Goal: Transaction & Acquisition: Purchase product/service

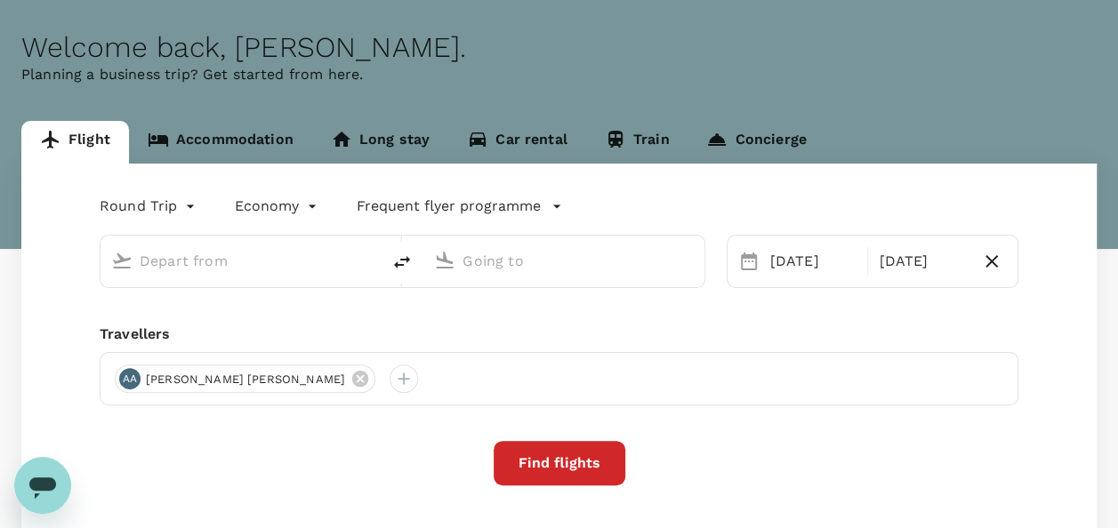
scroll to position [197, 0]
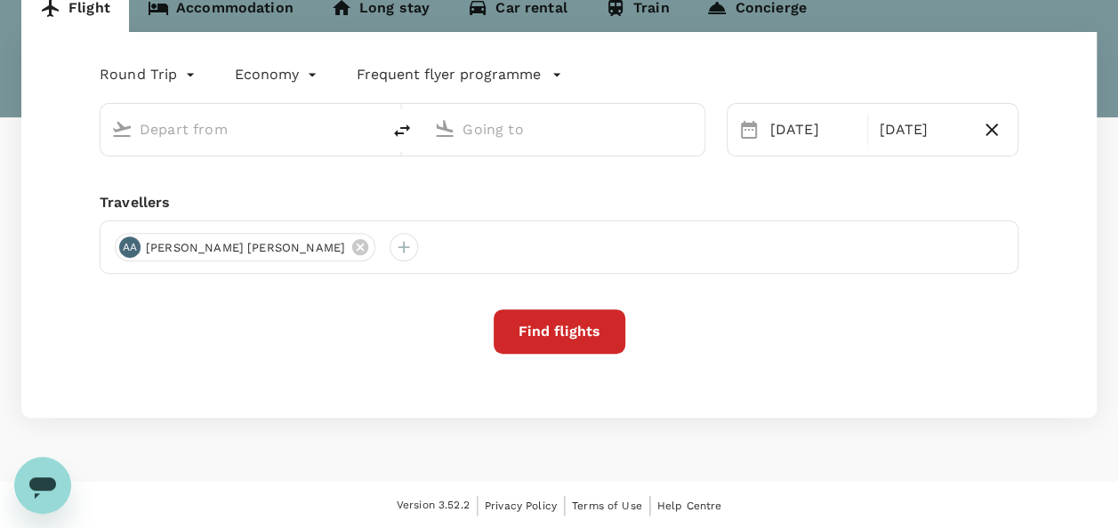
click at [326, 136] on input "text" at bounding box center [242, 130] width 204 height 28
click at [214, 116] on input "text" at bounding box center [242, 130] width 204 height 28
type input "[GEOGRAPHIC_DATA], [GEOGRAPHIC_DATA] (any)"
type input "Supadio (PNK)"
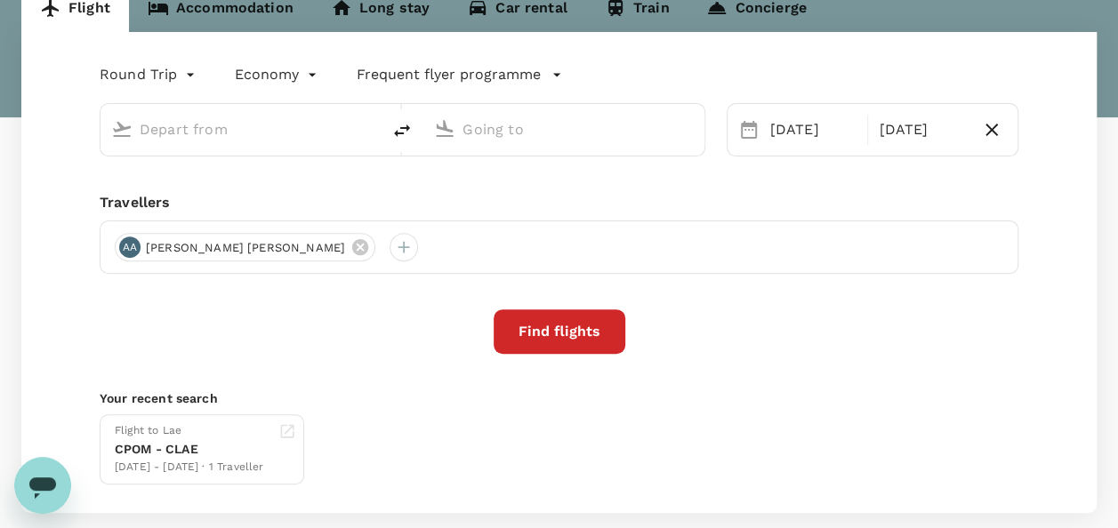
type input "[GEOGRAPHIC_DATA], [GEOGRAPHIC_DATA] (any)"
type input "Supadio (PNK)"
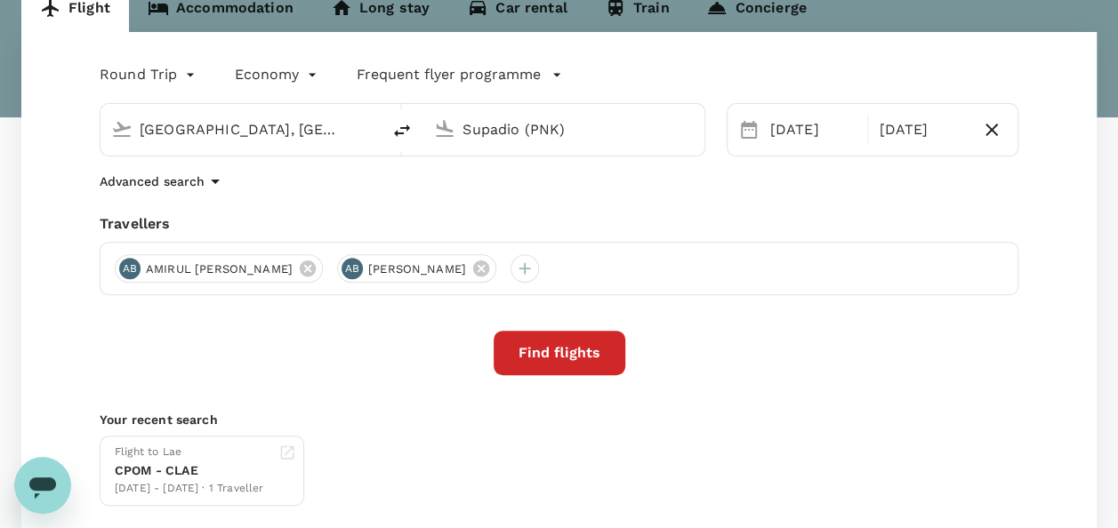
click at [566, 329] on div "Round Trip roundtrip Economy economy Frequent flyer programme [GEOGRAPHIC_DATA]…" at bounding box center [558, 283] width 1075 height 503
click at [564, 338] on button "Find flights" at bounding box center [560, 353] width 132 height 44
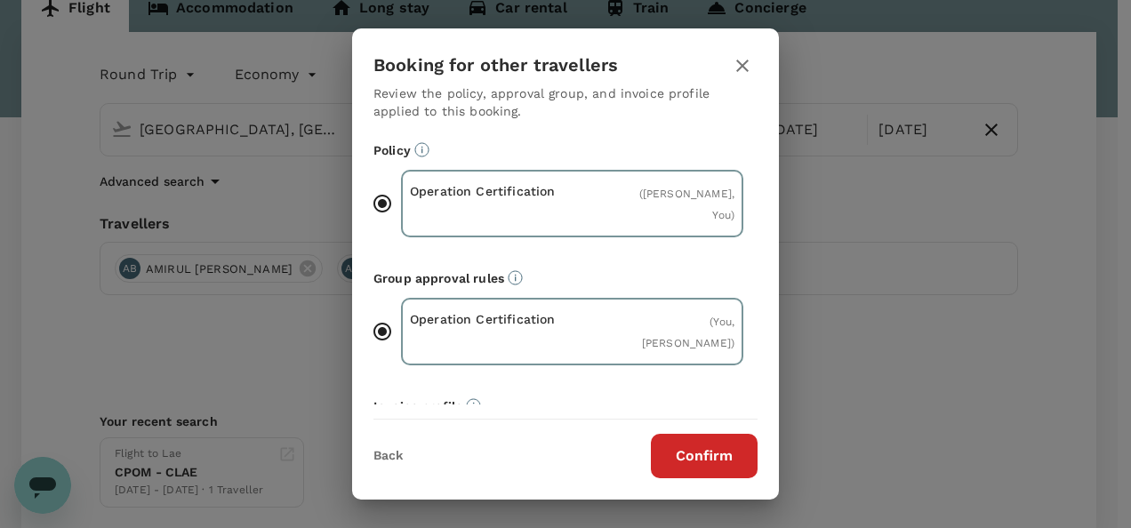
click at [689, 443] on button "Confirm" at bounding box center [704, 456] width 107 height 44
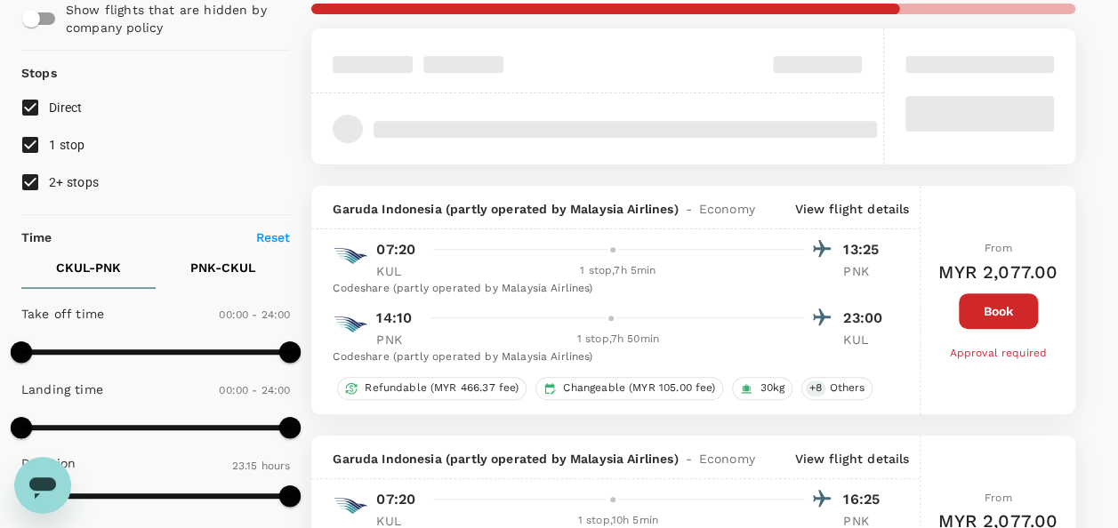
scroll to position [178, 0]
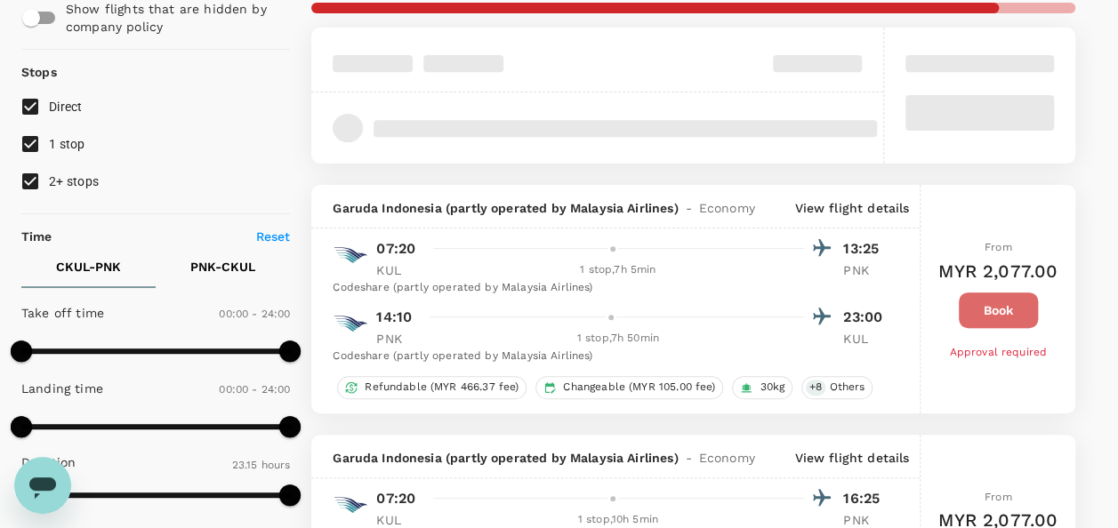
click at [1000, 310] on button "Book" at bounding box center [998, 311] width 79 height 36
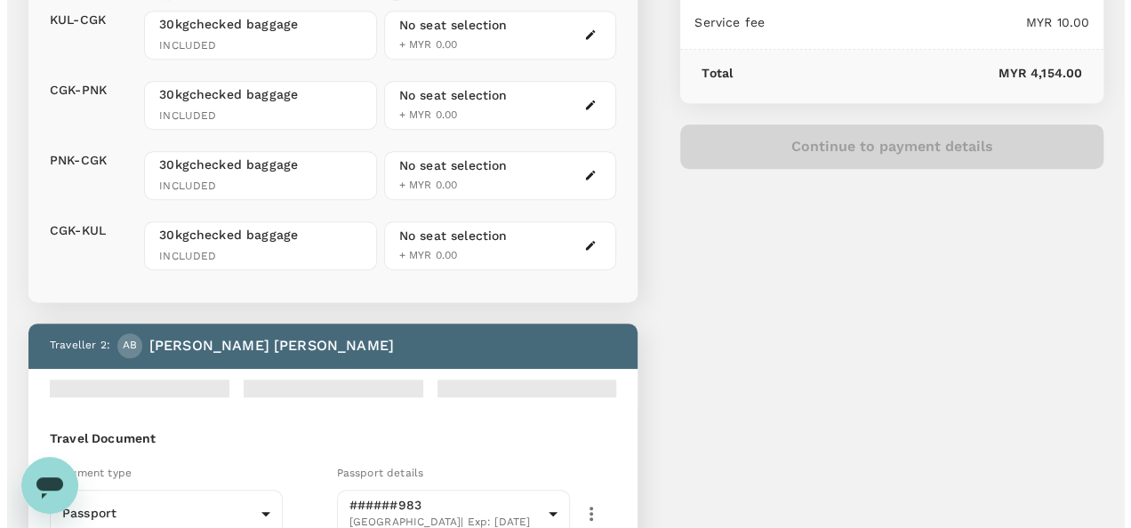
scroll to position [509, 0]
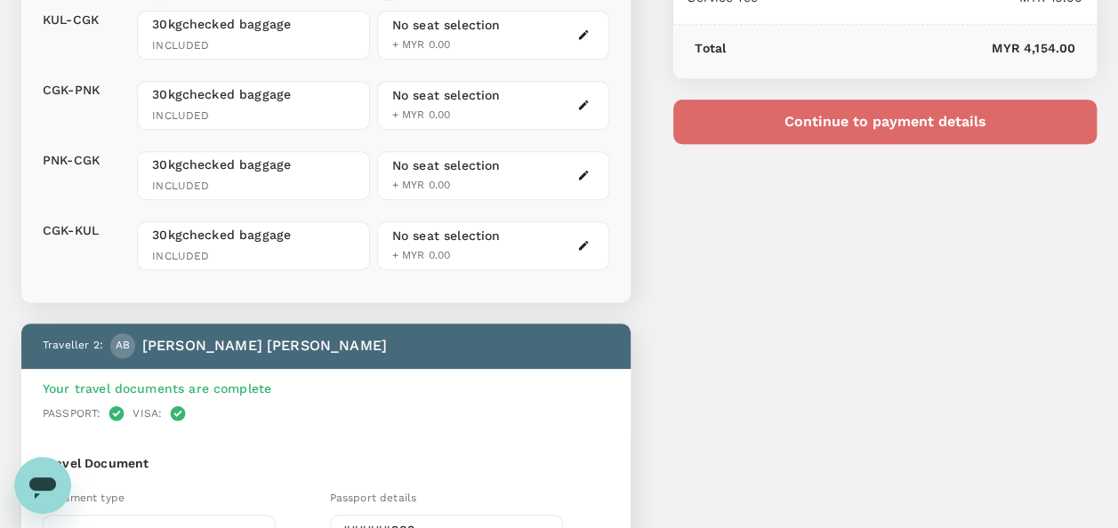
click at [895, 120] on button "Continue to payment details" at bounding box center [884, 122] width 423 height 44
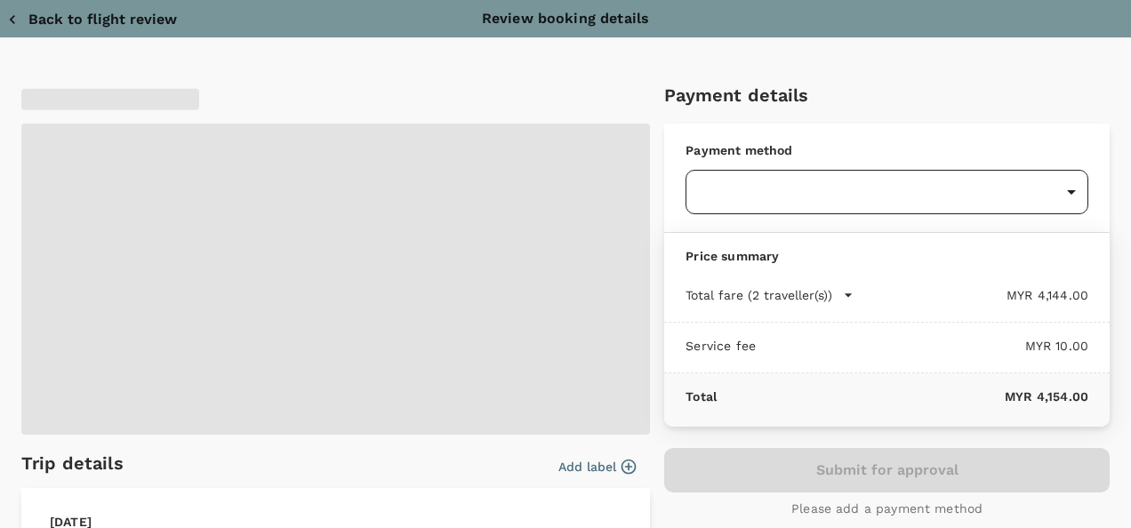
click at [902, 197] on body "Back to flight results Flight review Traveller(s) Traveller 1 : AB AMIRUL ASYRA…" at bounding box center [565, 384] width 1131 height 1787
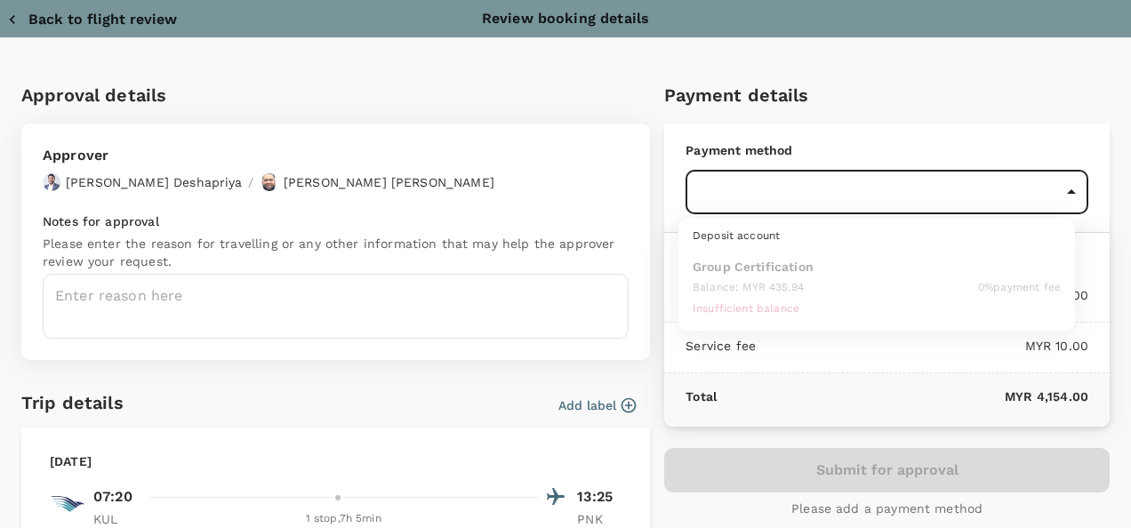
click at [593, 107] on div at bounding box center [565, 264] width 1131 height 528
